Goal: Transaction & Acquisition: Purchase product/service

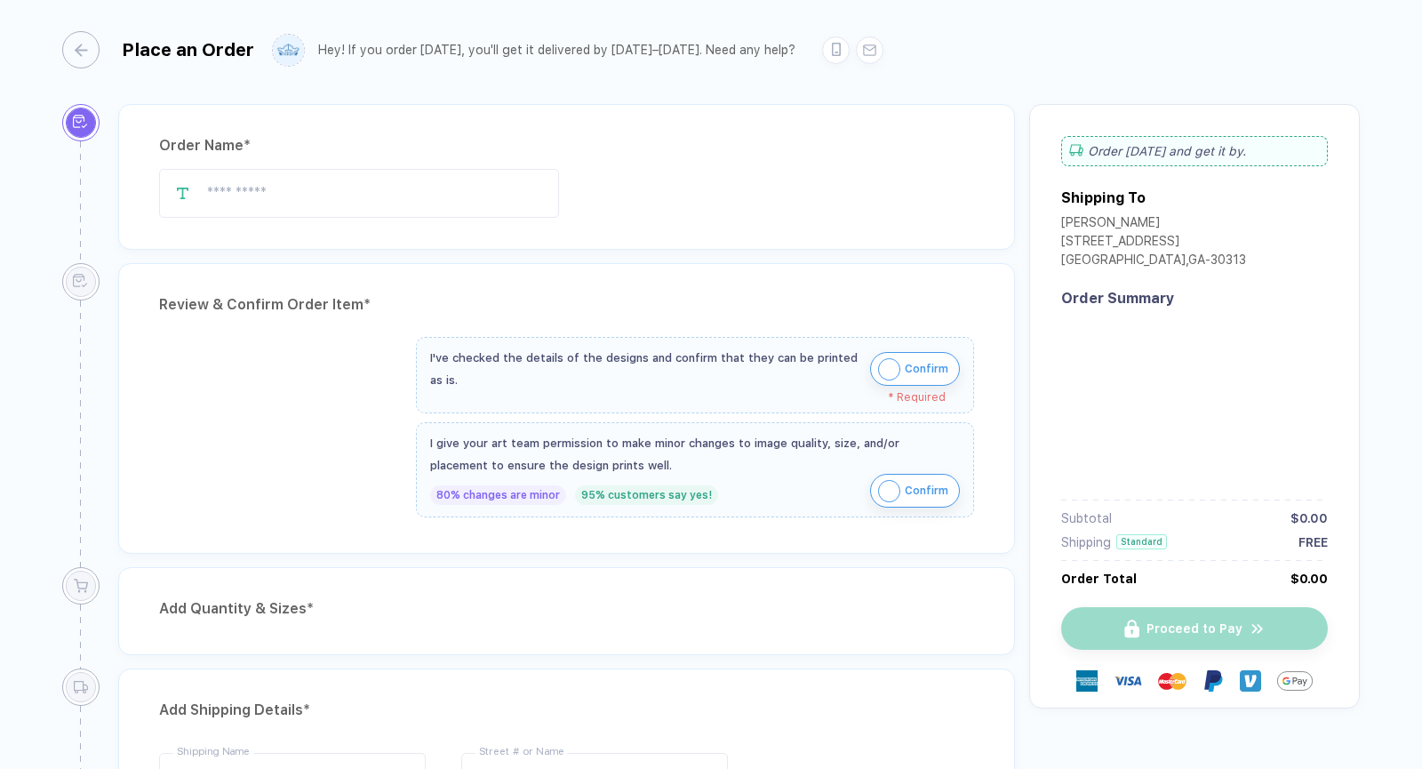
type input "**********"
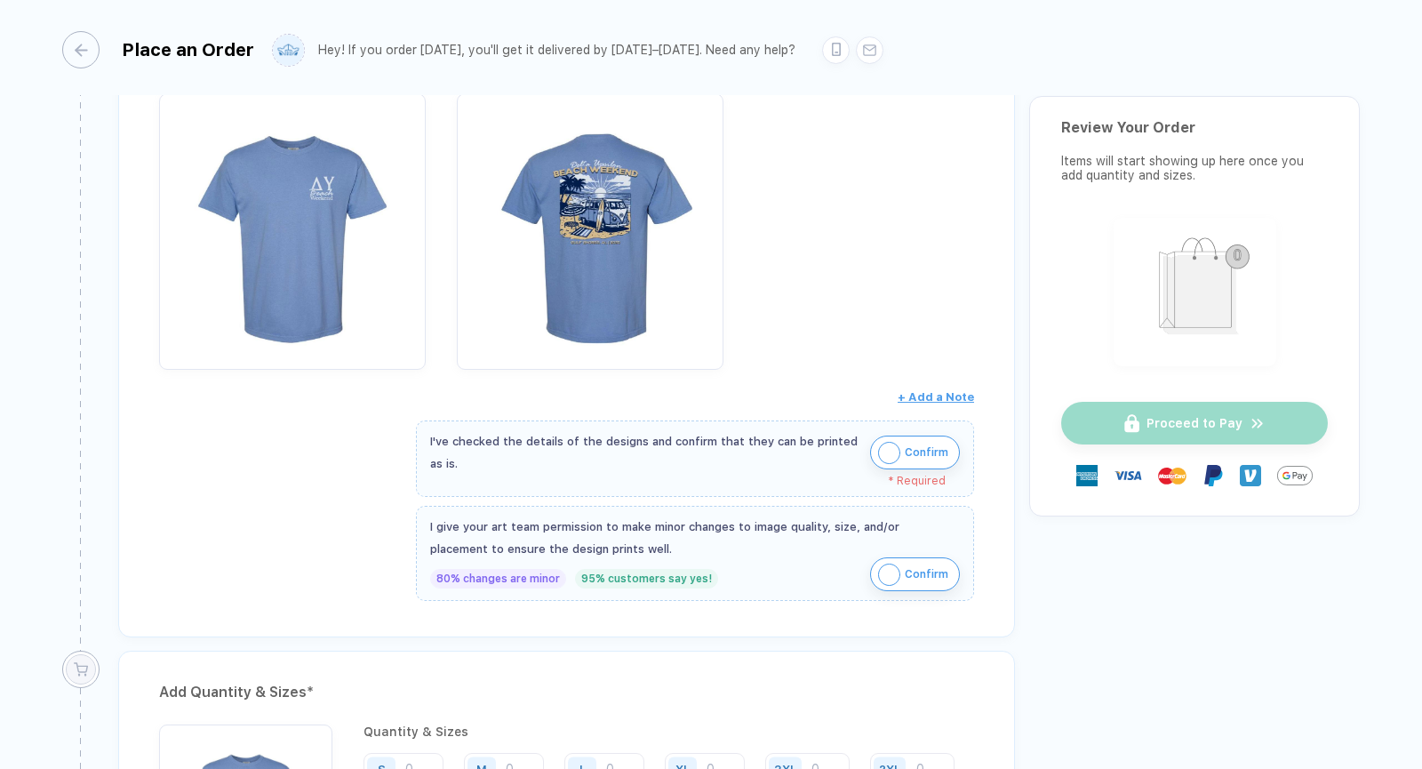
scroll to position [317, 0]
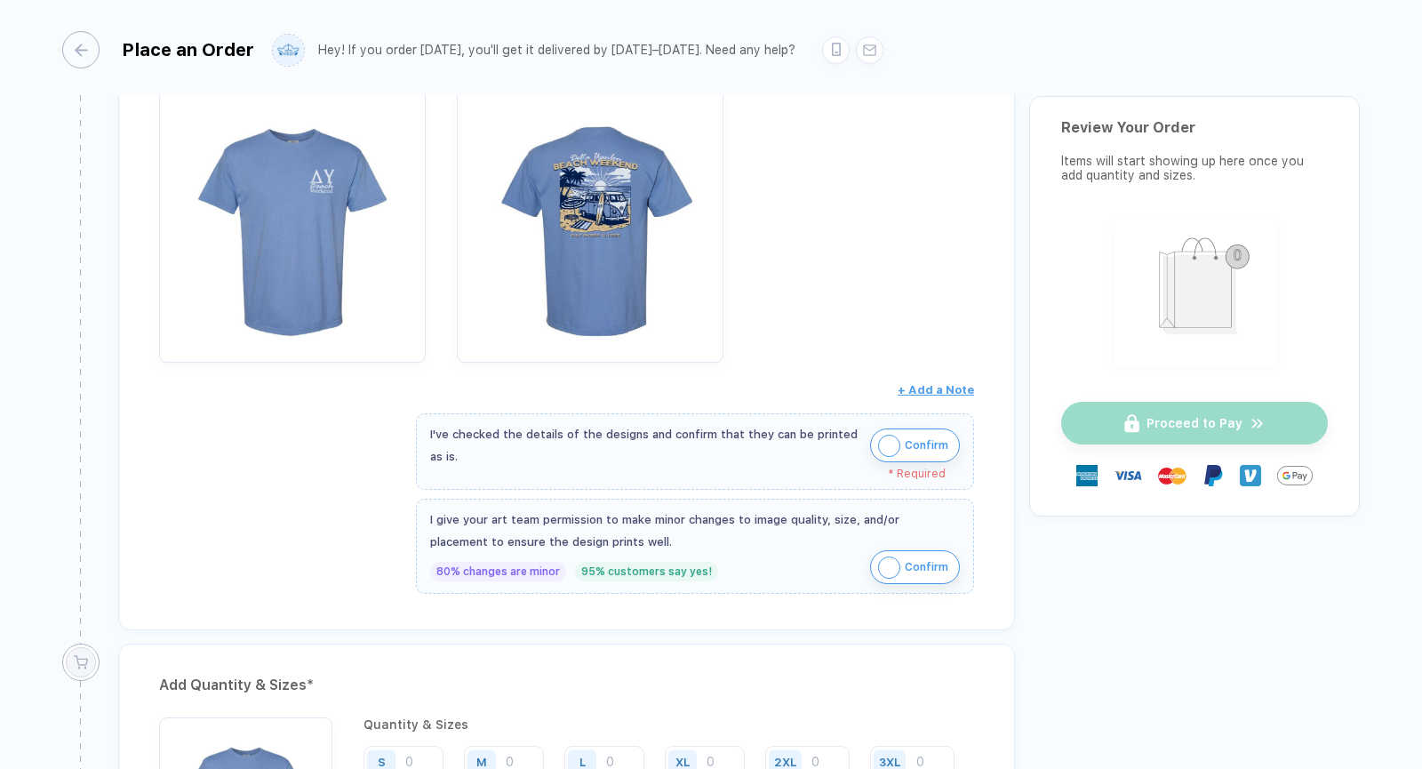
click at [878, 443] on img "button" at bounding box center [889, 445] width 22 height 22
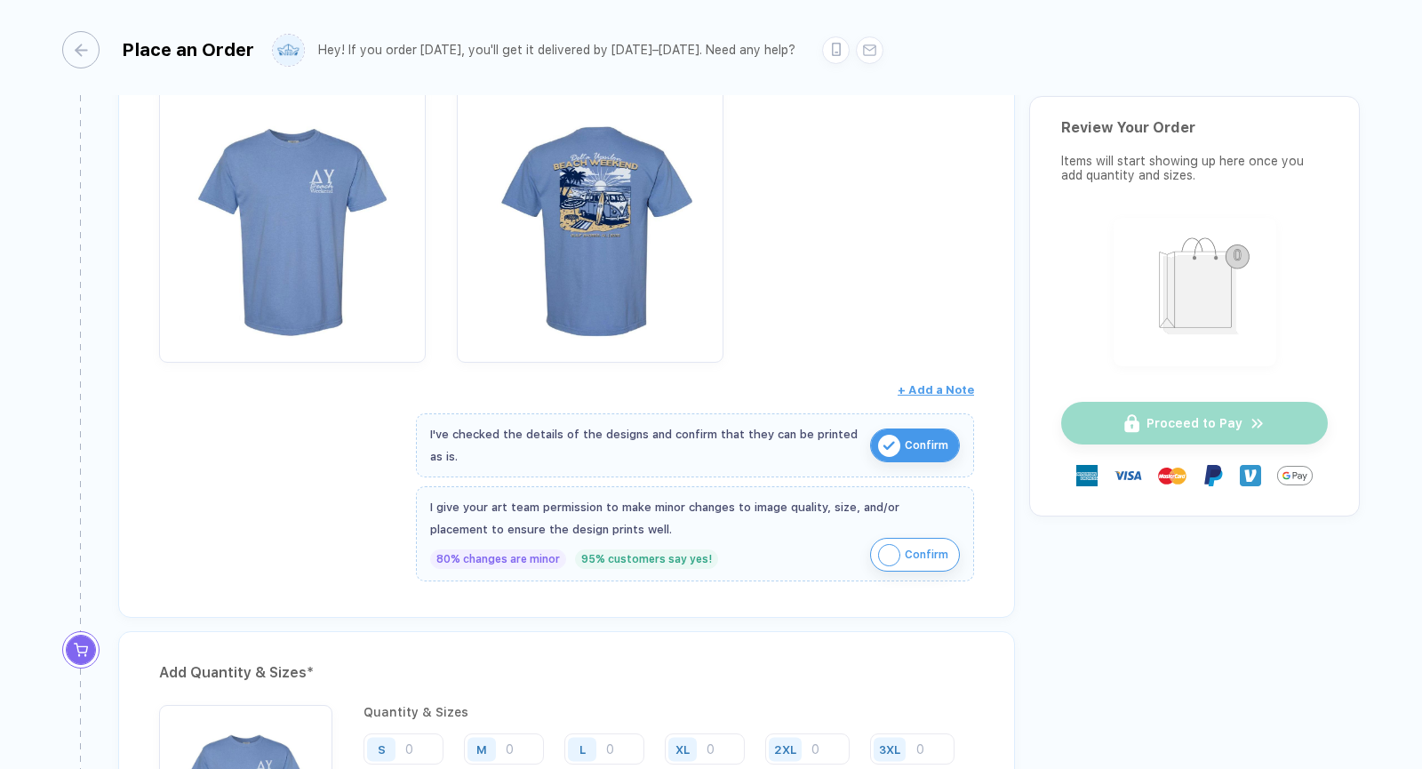
click at [879, 546] on img "button" at bounding box center [889, 555] width 22 height 22
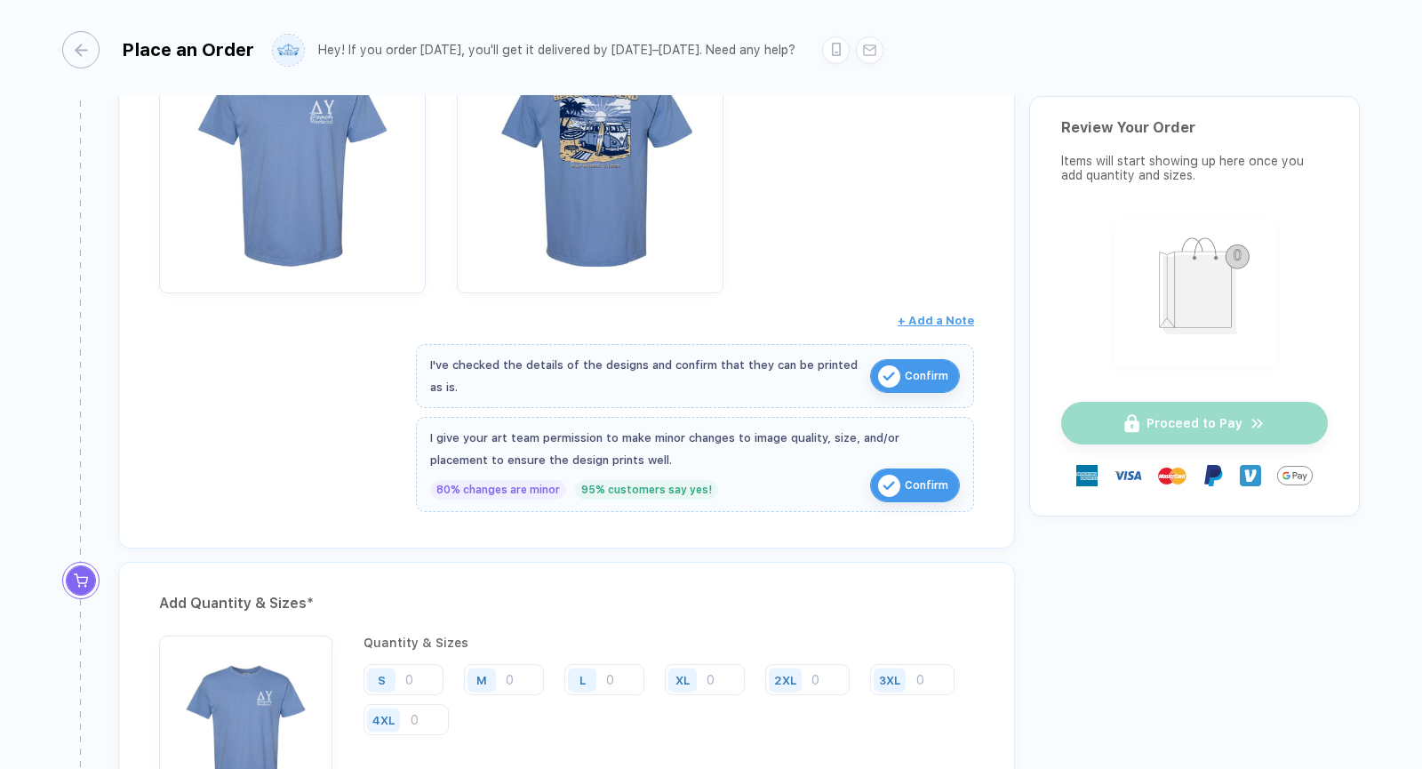
scroll to position [381, 0]
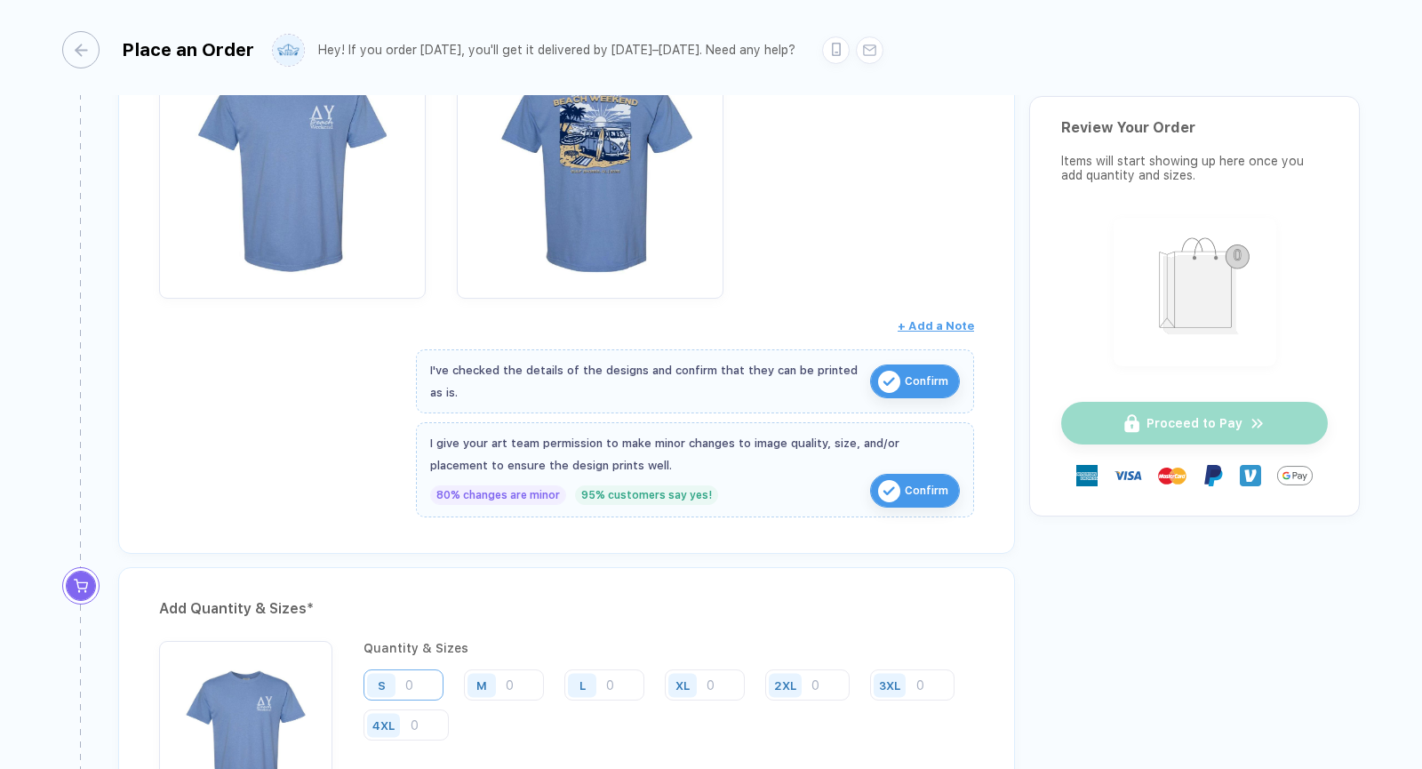
click at [419, 686] on input "number" at bounding box center [403, 684] width 80 height 31
type input "3"
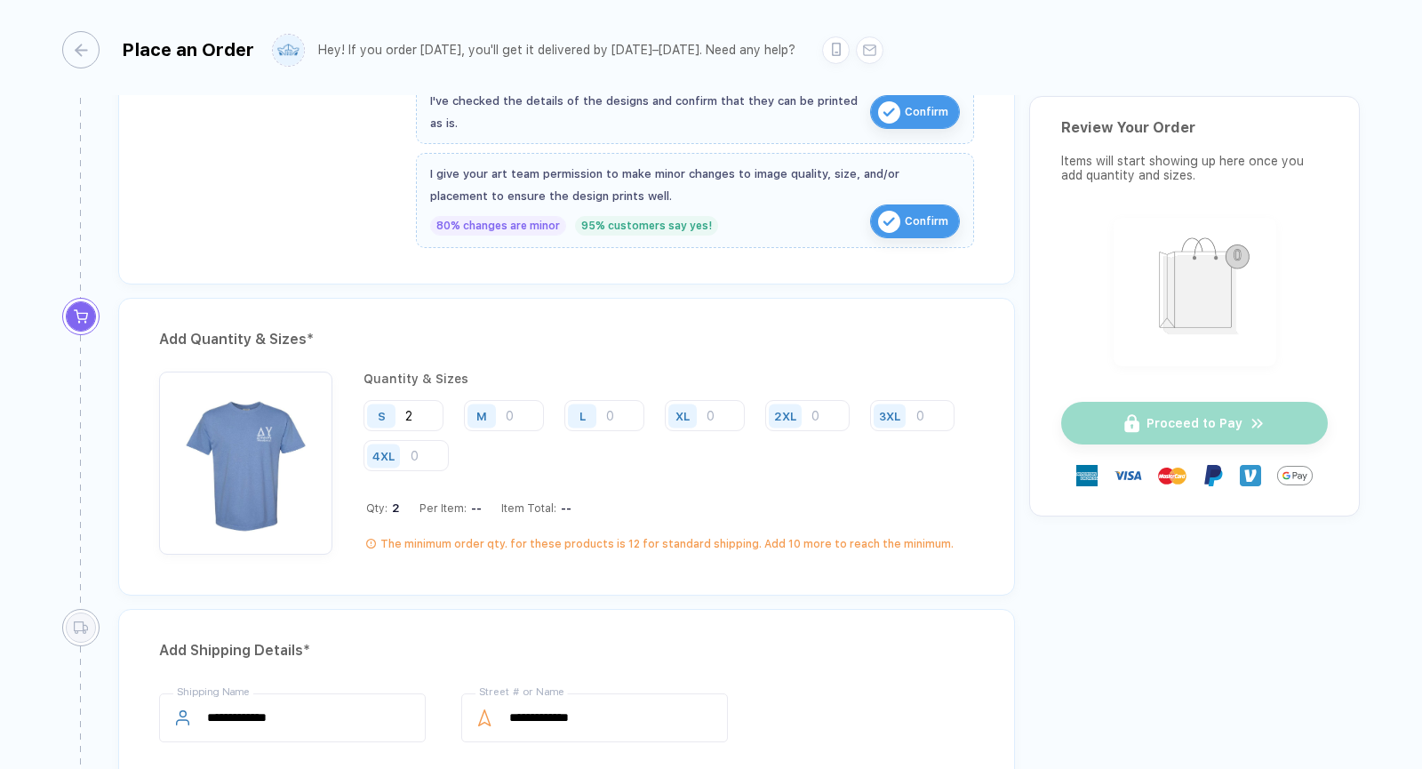
scroll to position [651, 0]
type input "2"
click at [527, 429] on input "number" at bounding box center [504, 414] width 80 height 31
type input "9"
click at [618, 387] on div "Quantity & Sizes S 2 M 9 L XL 2XL 3XL 4XL Qty: 11 Per Item: -- Item Total: -- T…" at bounding box center [668, 462] width 610 height 183
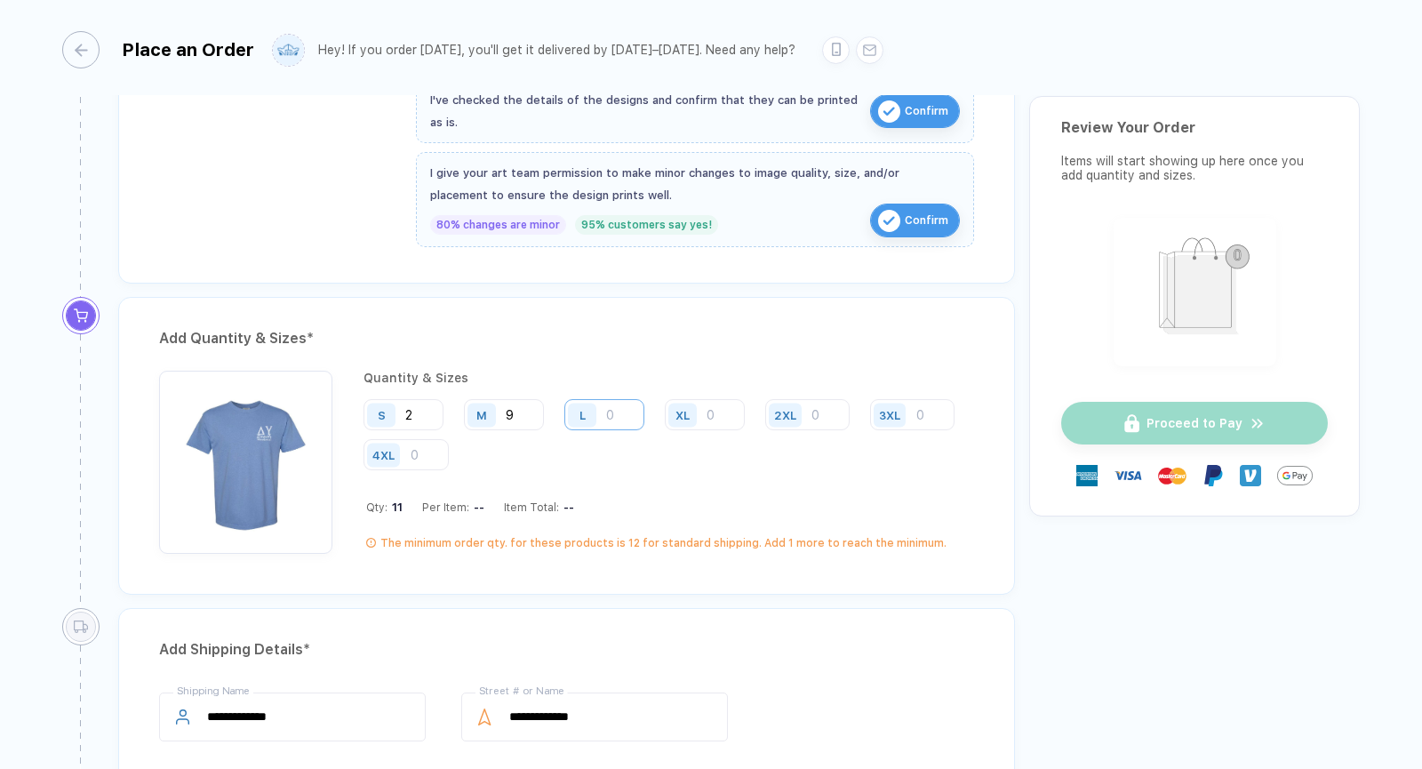
click at [616, 422] on input "number" at bounding box center [604, 414] width 80 height 31
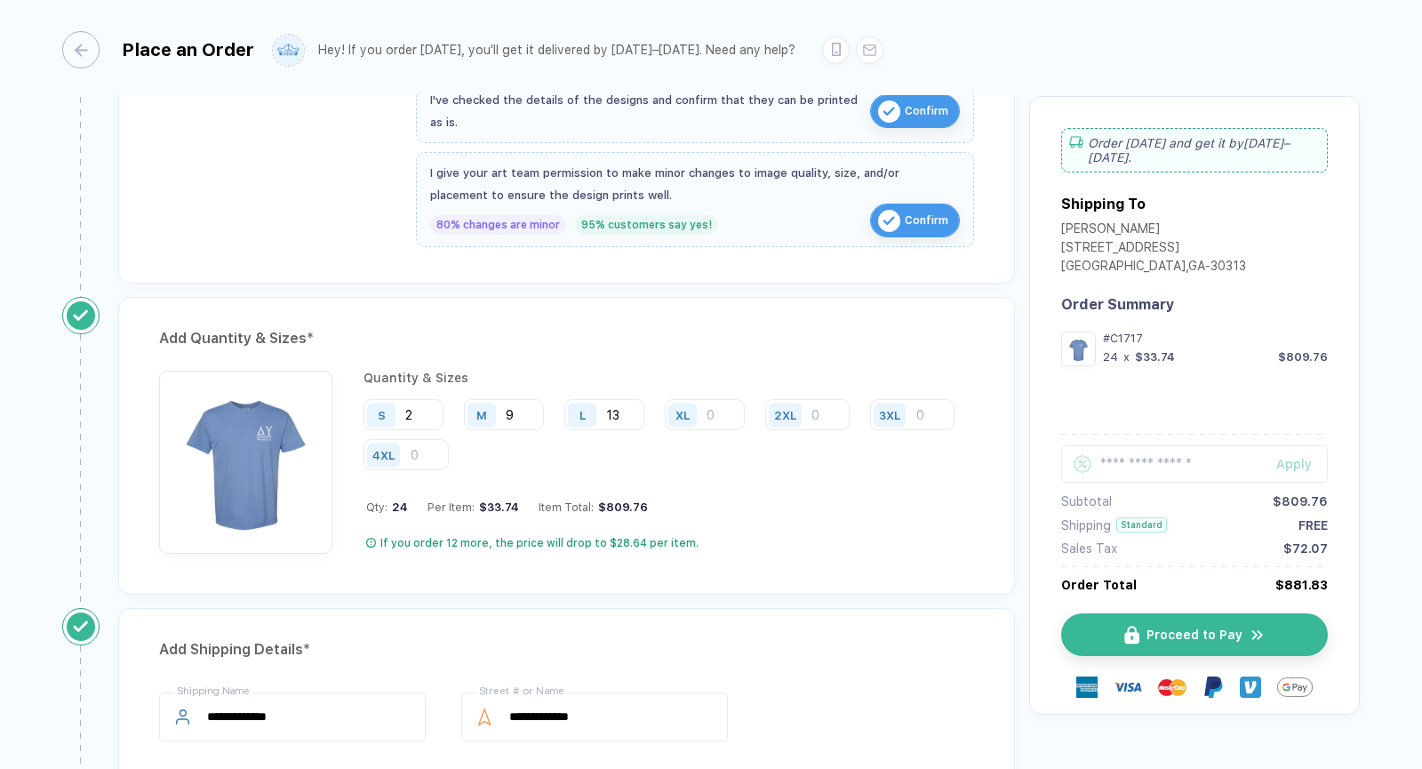
type input "13"
click at [711, 410] on input "number" at bounding box center [705, 414] width 80 height 31
type input "1"
click at [620, 443] on div "S 2 M 9 L 13 XL 1 2XL 3XL 4XL" at bounding box center [668, 435] width 610 height 73
click at [634, 411] on input "13" at bounding box center [604, 414] width 80 height 31
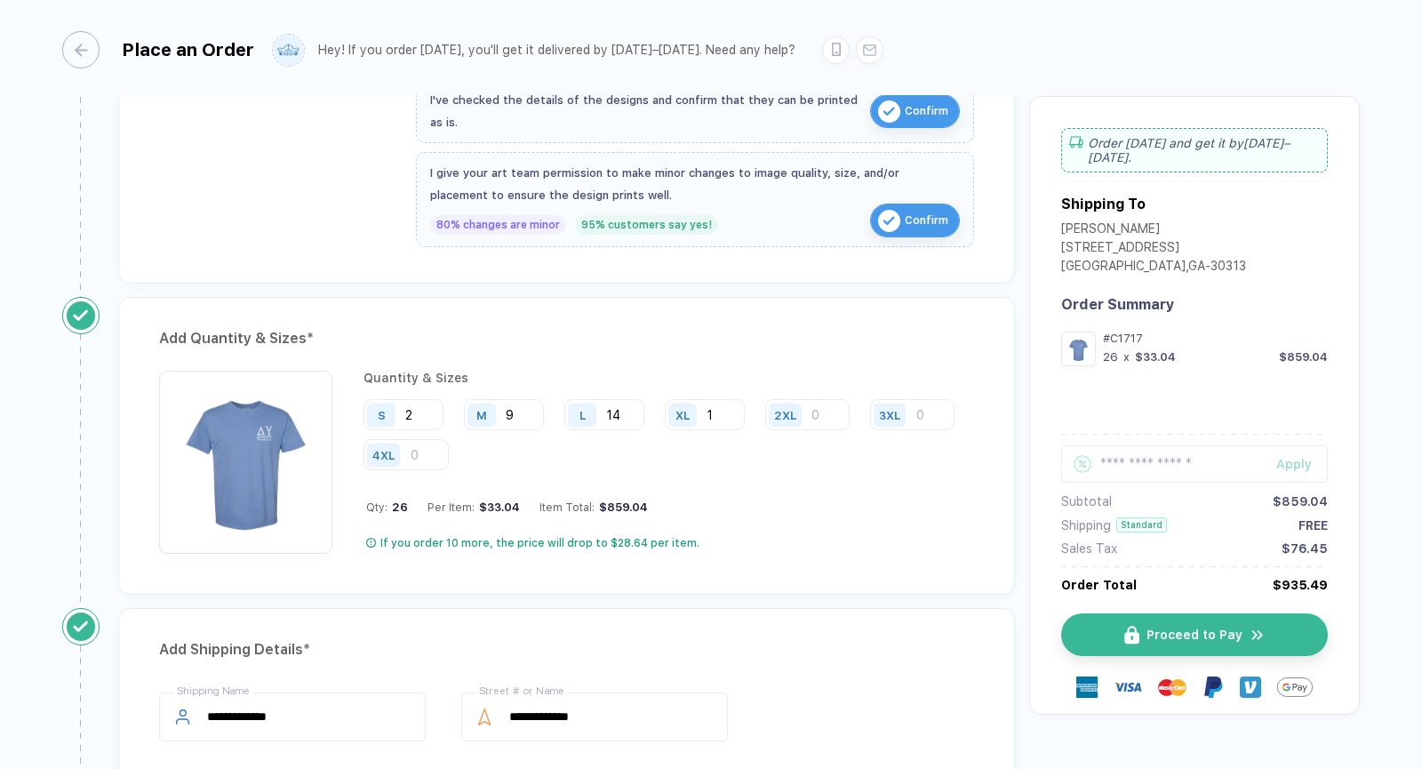
click at [648, 373] on div "Quantity & Sizes" at bounding box center [668, 378] width 610 height 14
click at [613, 445] on div "S 2 M 9 L 14 XL 1 2XL 3XL 4XL" at bounding box center [668, 435] width 610 height 73
click at [625, 424] on input "14" at bounding box center [604, 414] width 80 height 31
click at [644, 355] on div "Add Quantity & Sizes * Quantity & Sizes S 2 M 9 L 16 XL 1 2XL 3XL 4XL Qty: 28 P…" at bounding box center [566, 446] width 897 height 298
click at [622, 407] on input "16" at bounding box center [604, 414] width 80 height 31
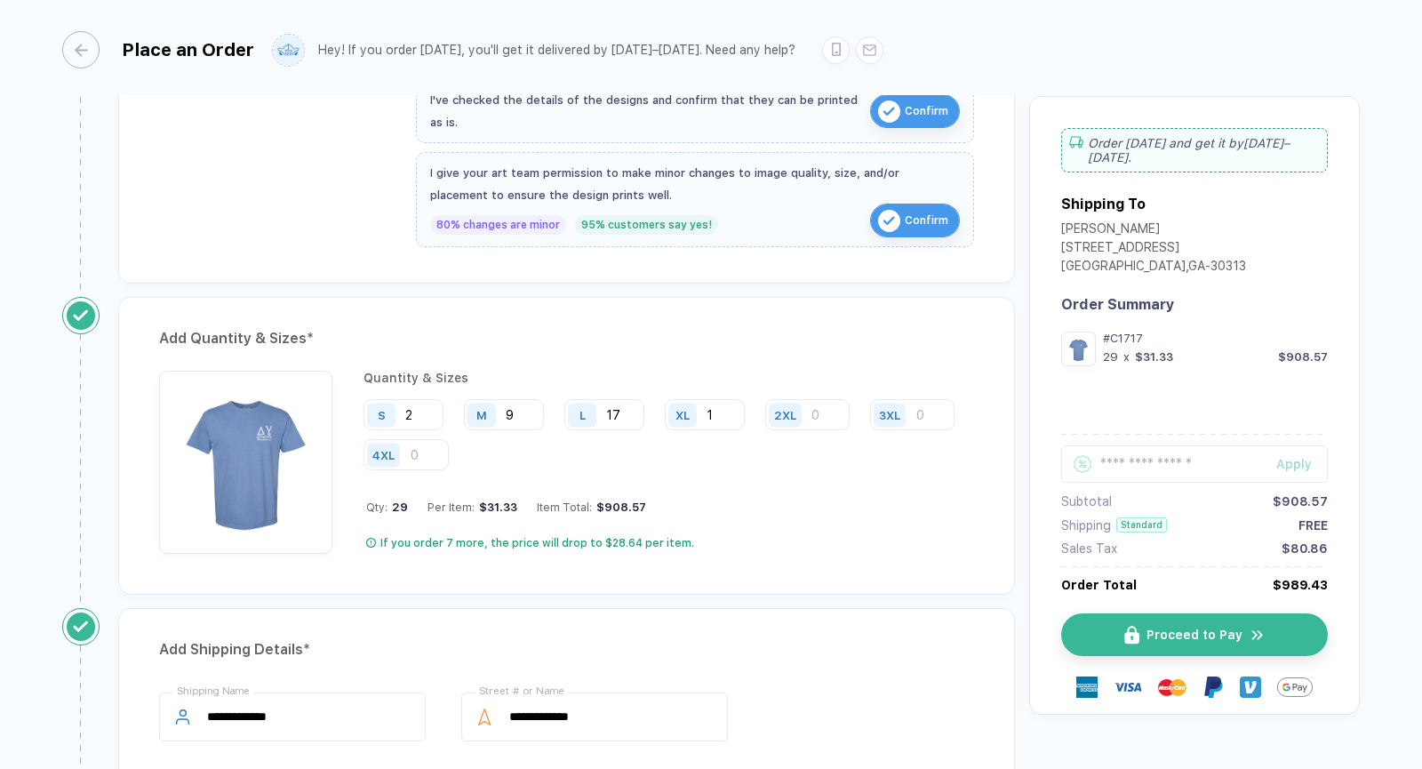
type input "17"
click at [627, 371] on div "Quantity & Sizes" at bounding box center [668, 378] width 610 height 14
drag, startPoint x: 712, startPoint y: 416, endPoint x: 702, endPoint y: 416, distance: 9.8
click at [702, 416] on div "XL 1" at bounding box center [705, 414] width 80 height 31
type input "8"
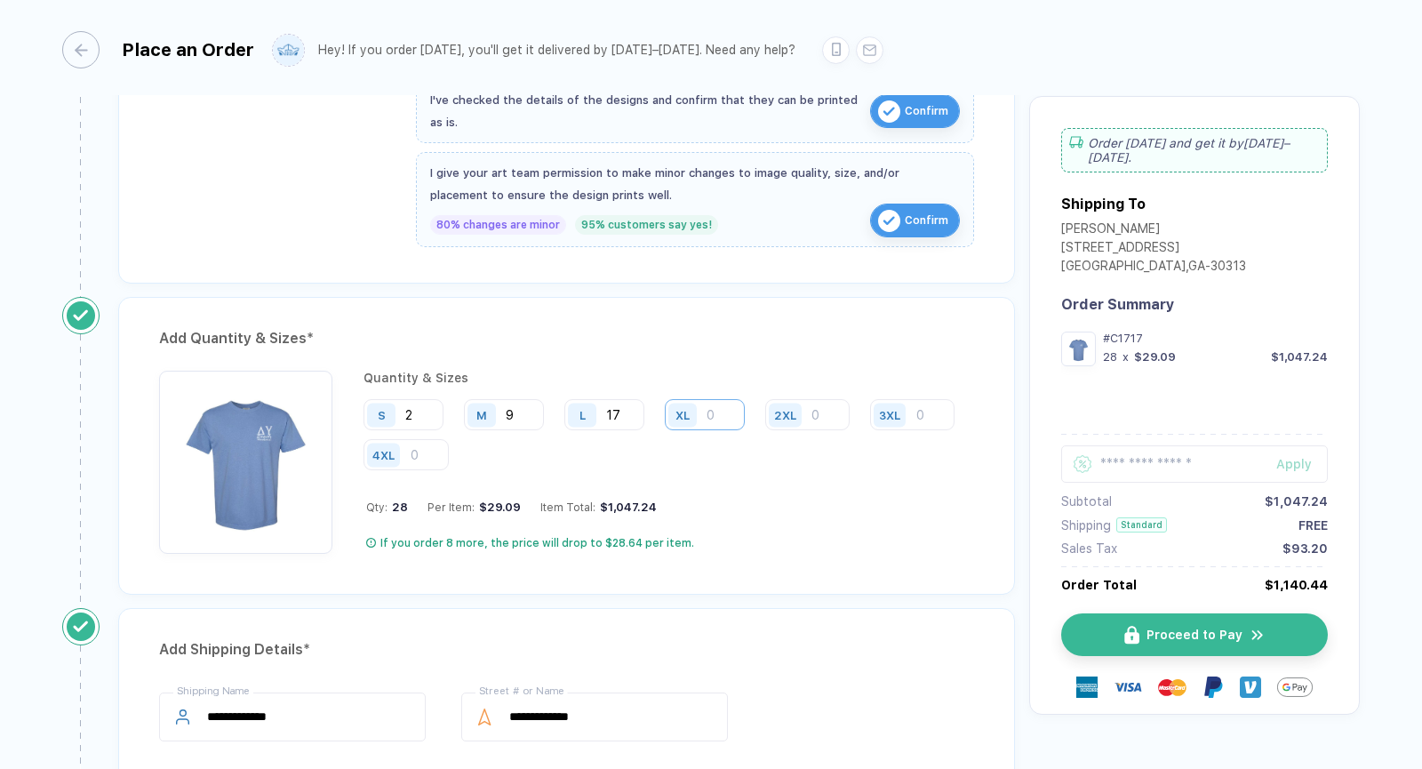
type input "1"
click at [744, 371] on div "Quantity & Sizes" at bounding box center [668, 378] width 610 height 14
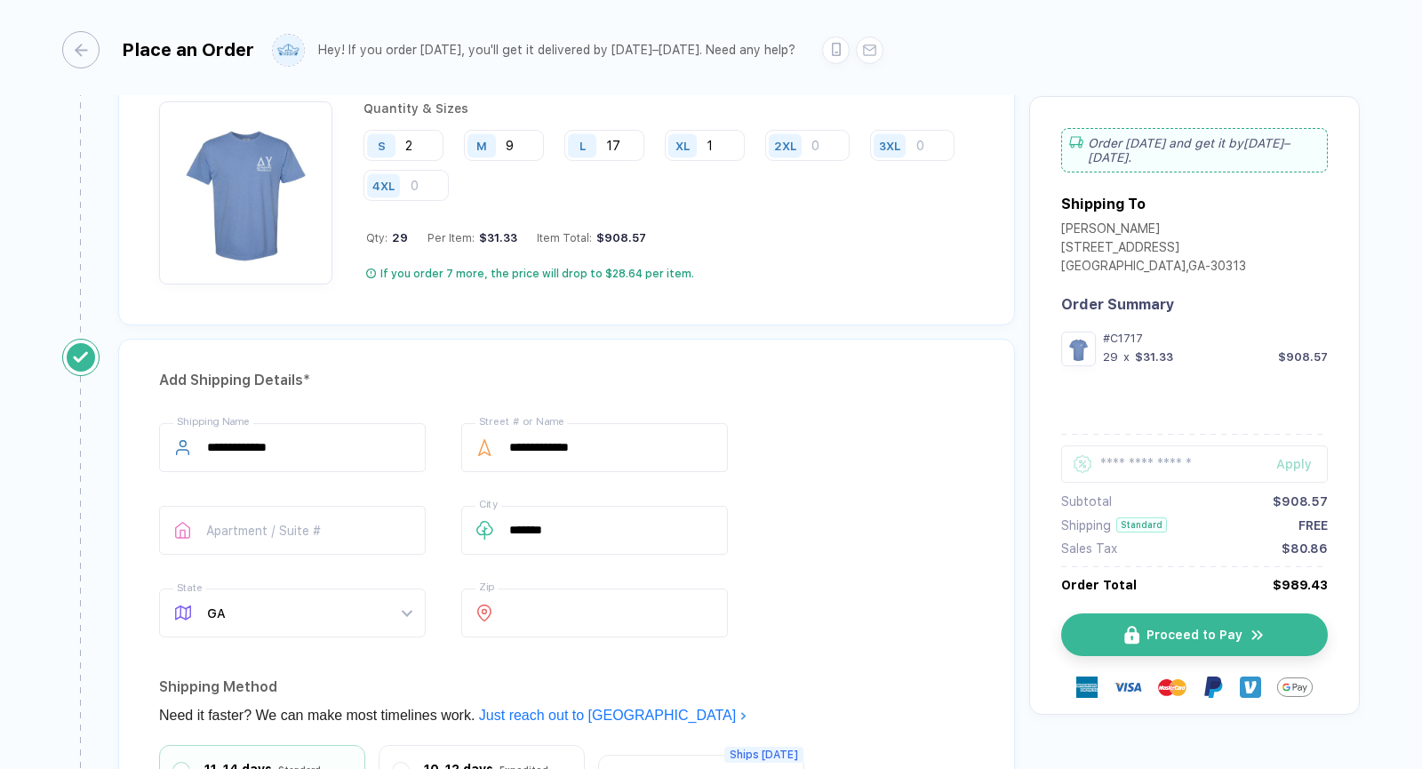
scroll to position [928, 0]
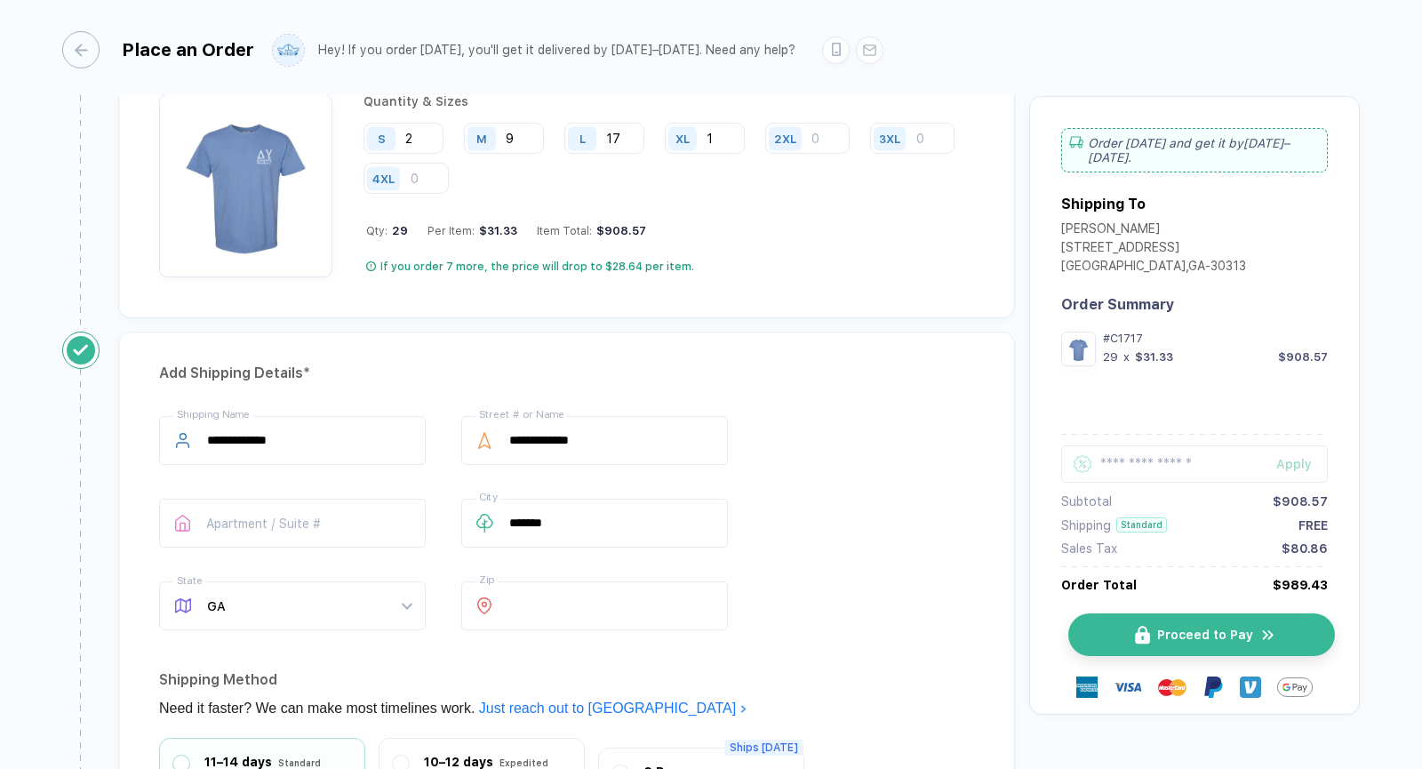
click at [1100, 618] on button "Proceed to Pay" at bounding box center [1201, 634] width 267 height 43
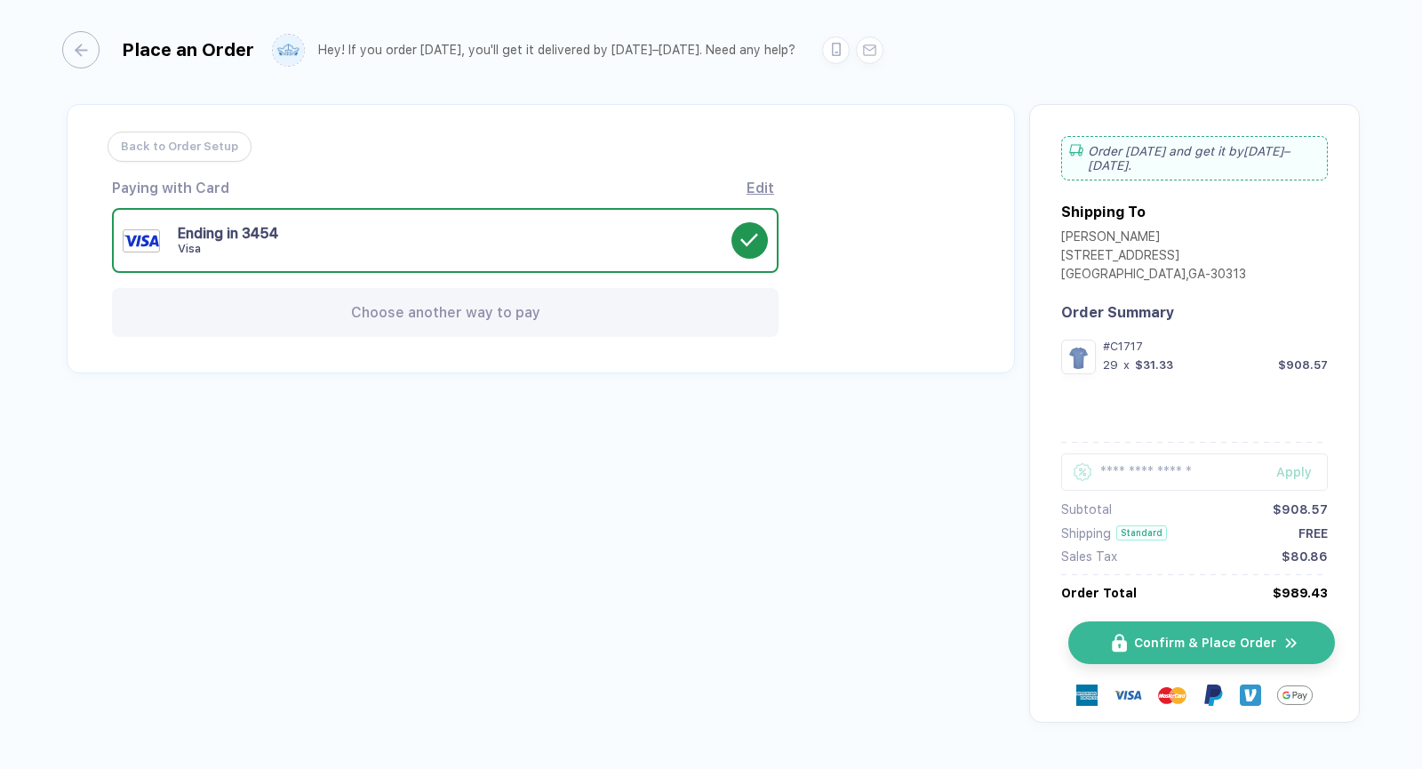
click at [1107, 630] on button "Confirm & Place Order" at bounding box center [1201, 642] width 267 height 43
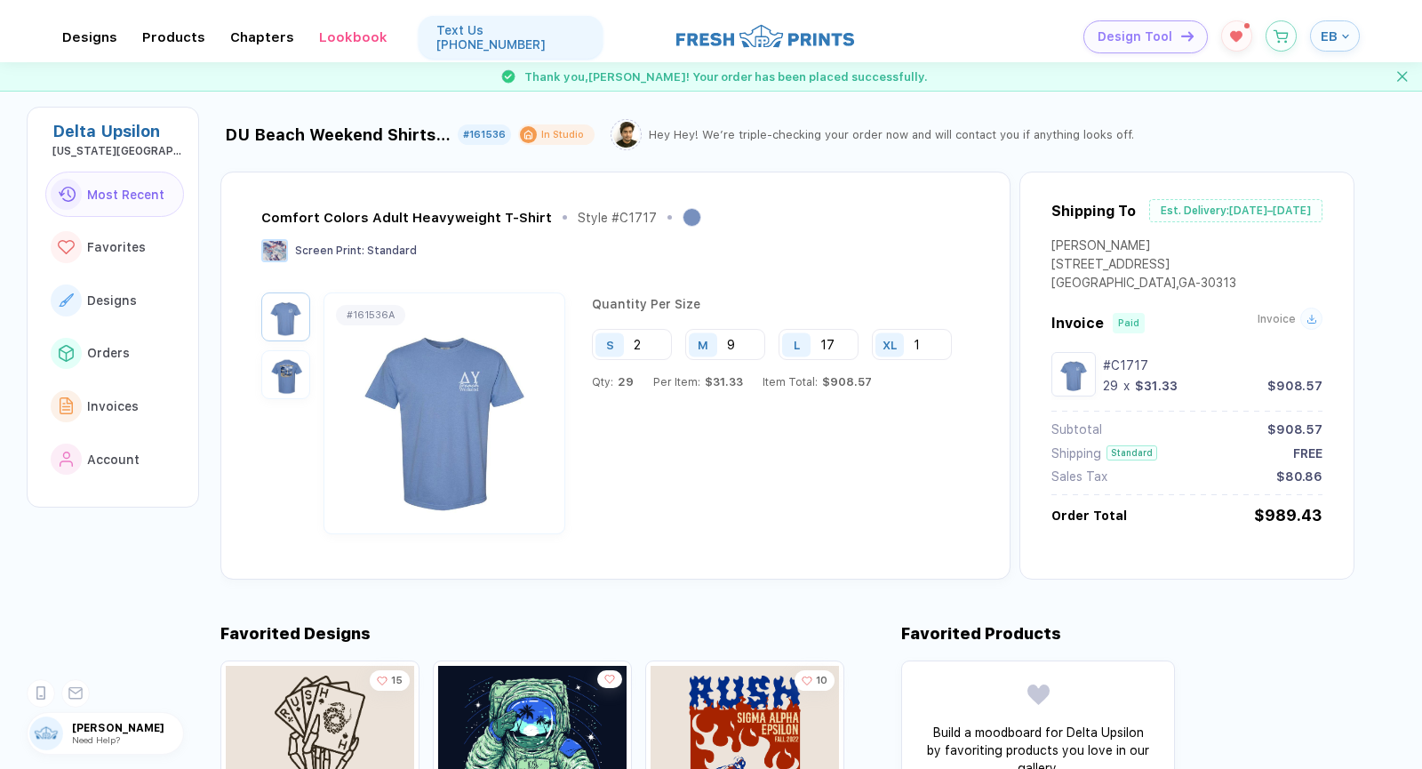
click at [1306, 319] on icon at bounding box center [1311, 319] width 11 height 11
